Goal: Communication & Community: Participate in discussion

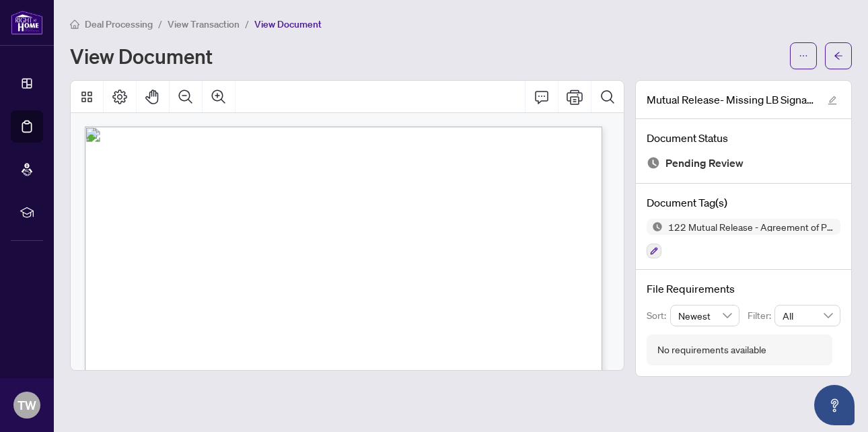
click at [112, 22] on span "Deal Processing" at bounding box center [119, 24] width 68 height 12
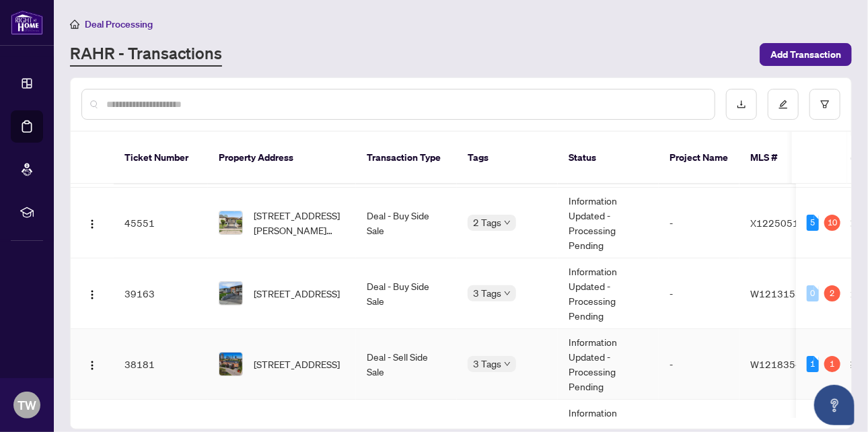
scroll to position [135, 0]
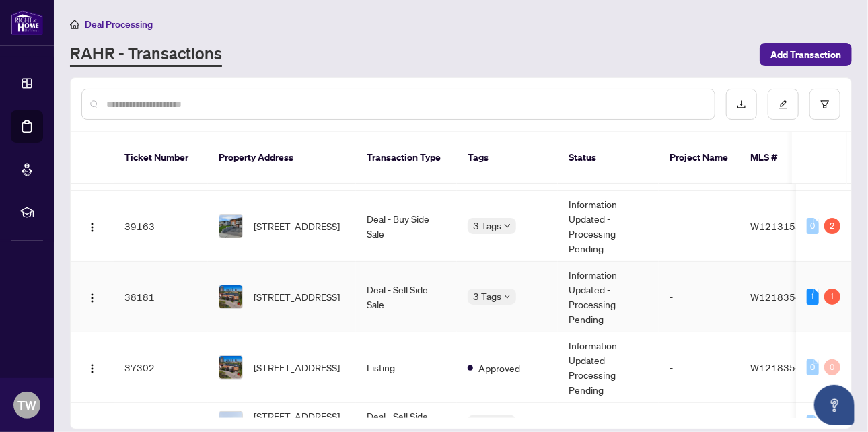
click at [738, 283] on td "-" at bounding box center [699, 297] width 81 height 71
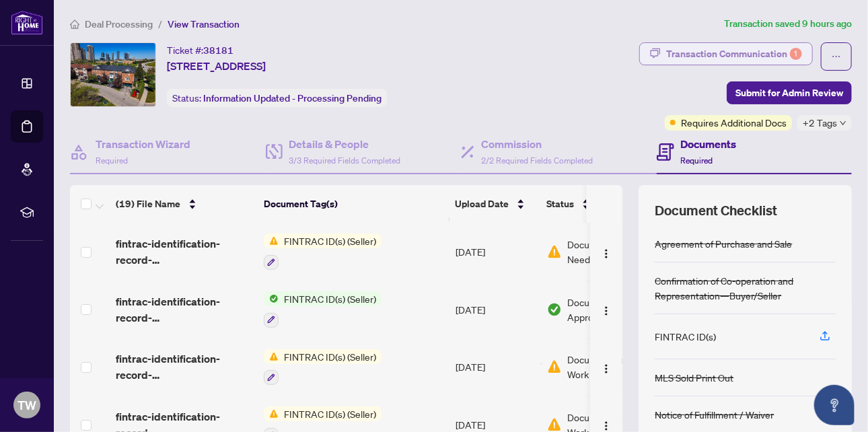
click at [743, 53] on div "Transaction Communication 1" at bounding box center [734, 54] width 136 height 22
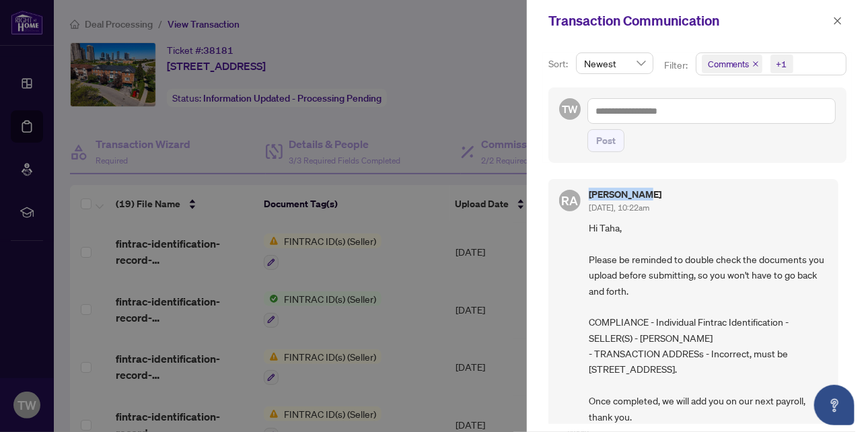
drag, startPoint x: 643, startPoint y: 195, endPoint x: 587, endPoint y: 195, distance: 55.9
click at [587, 195] on div "[PERSON_NAME] [DATE], 10:22am Hi Taha, Please be reminded to double check the d…" at bounding box center [694, 307] width 290 height 256
